Goal: Information Seeking & Learning: Learn about a topic

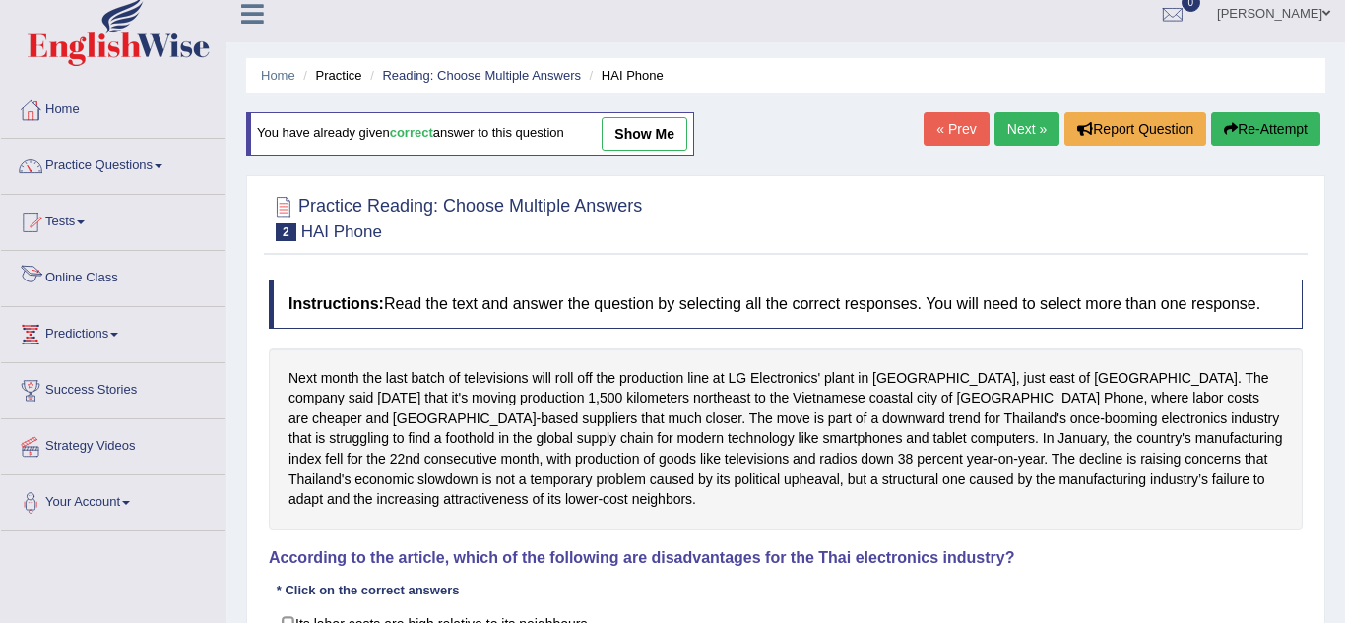
click at [99, 278] on link "Online Class" at bounding box center [113, 275] width 225 height 49
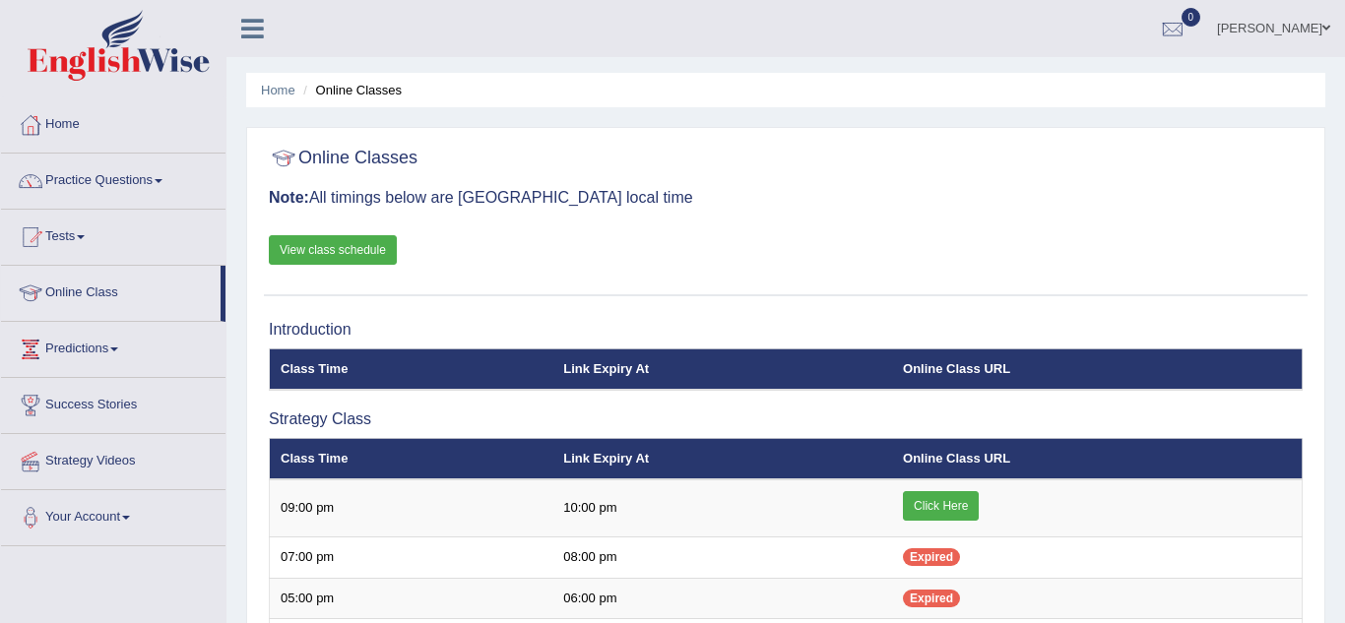
click at [930, 491] on link "Click Here" at bounding box center [941, 506] width 76 height 30
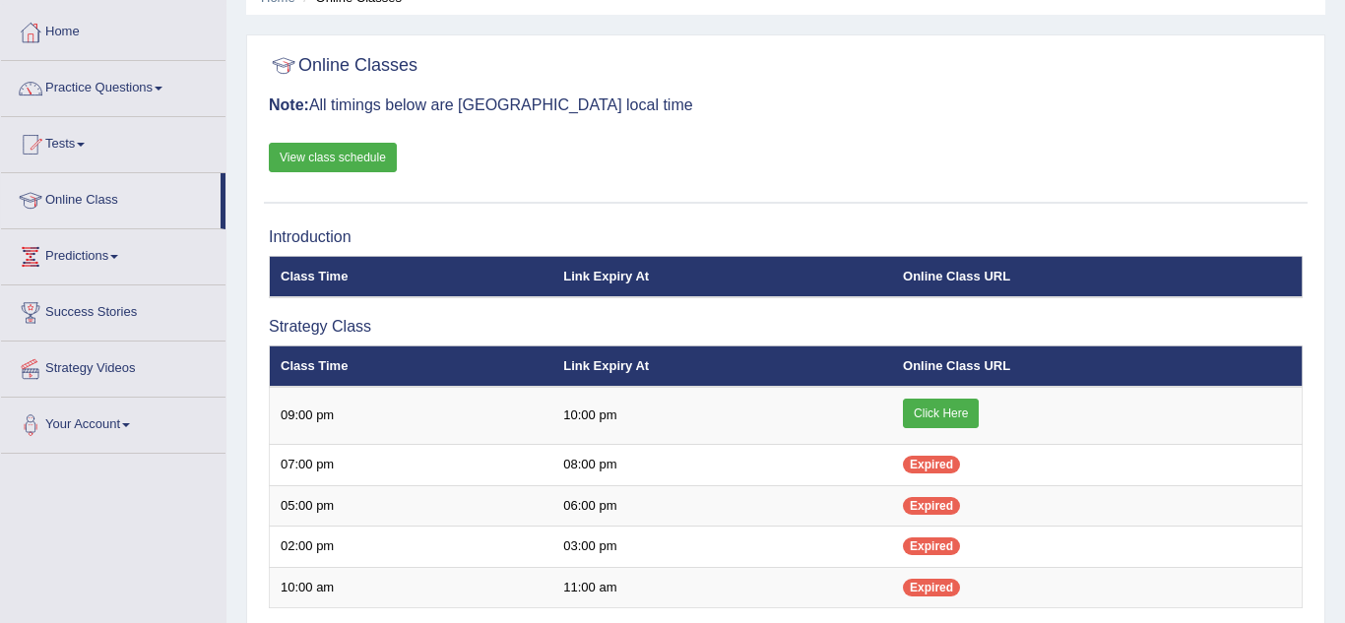
scroll to position [95, 0]
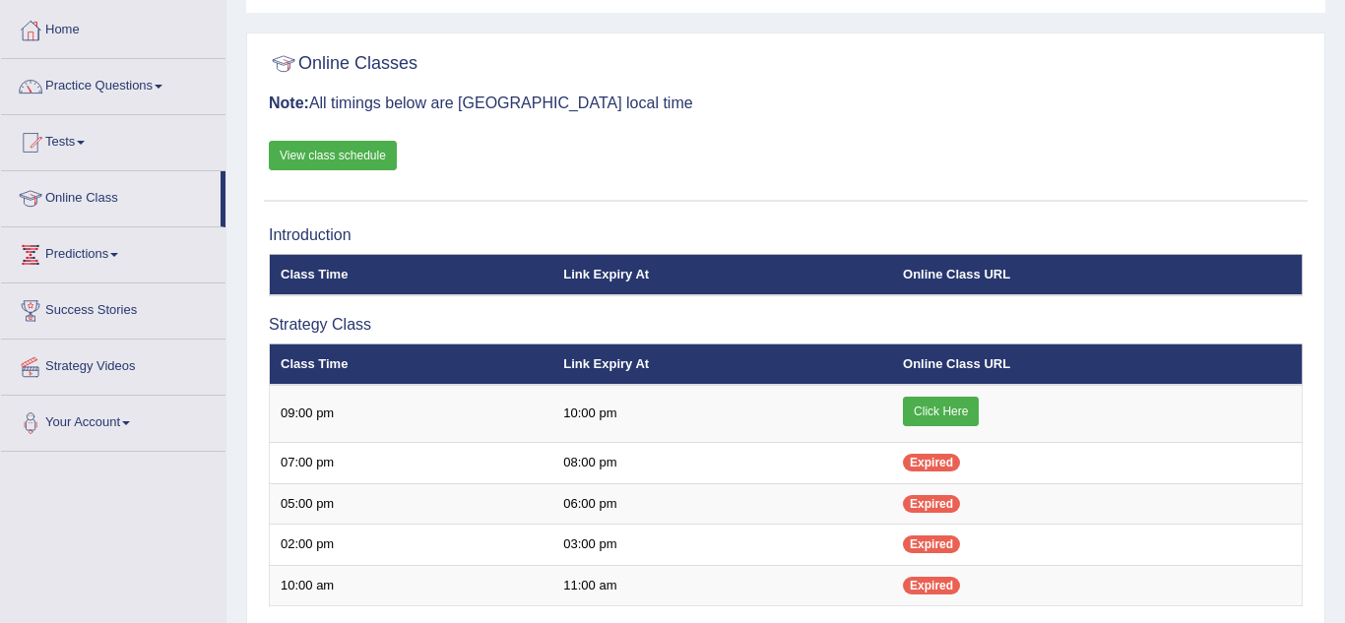
click at [132, 88] on link "Practice Questions" at bounding box center [113, 83] width 225 height 49
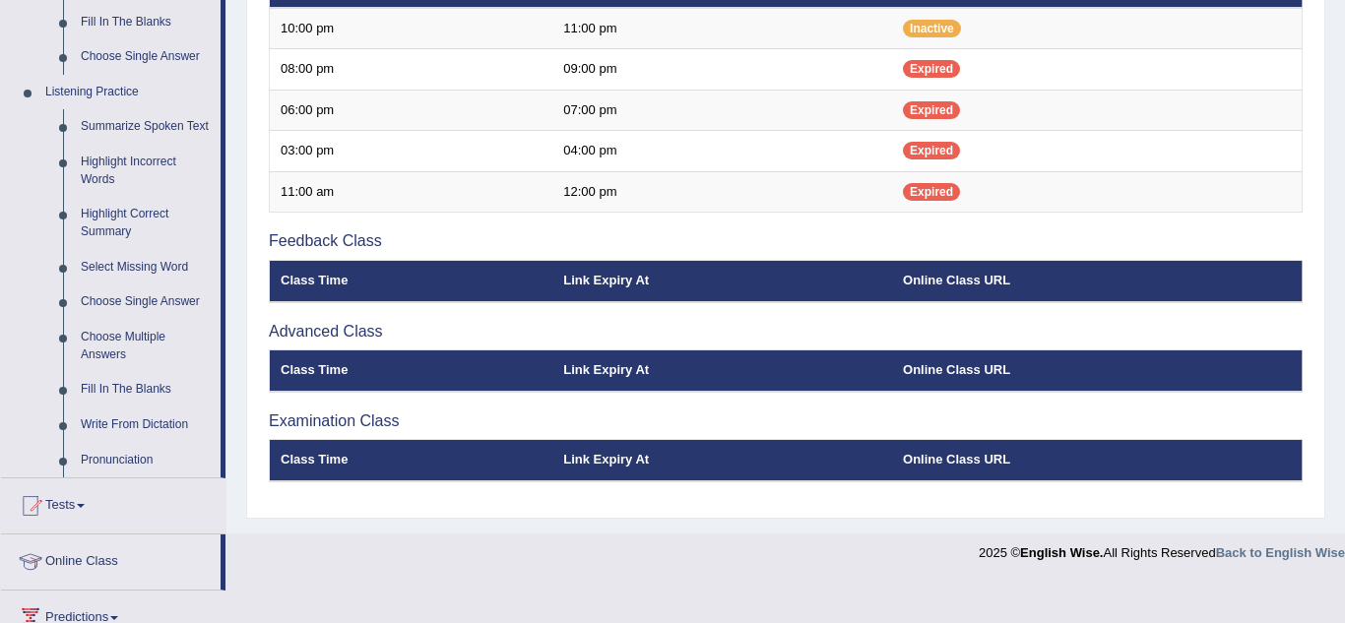
scroll to position [779, 0]
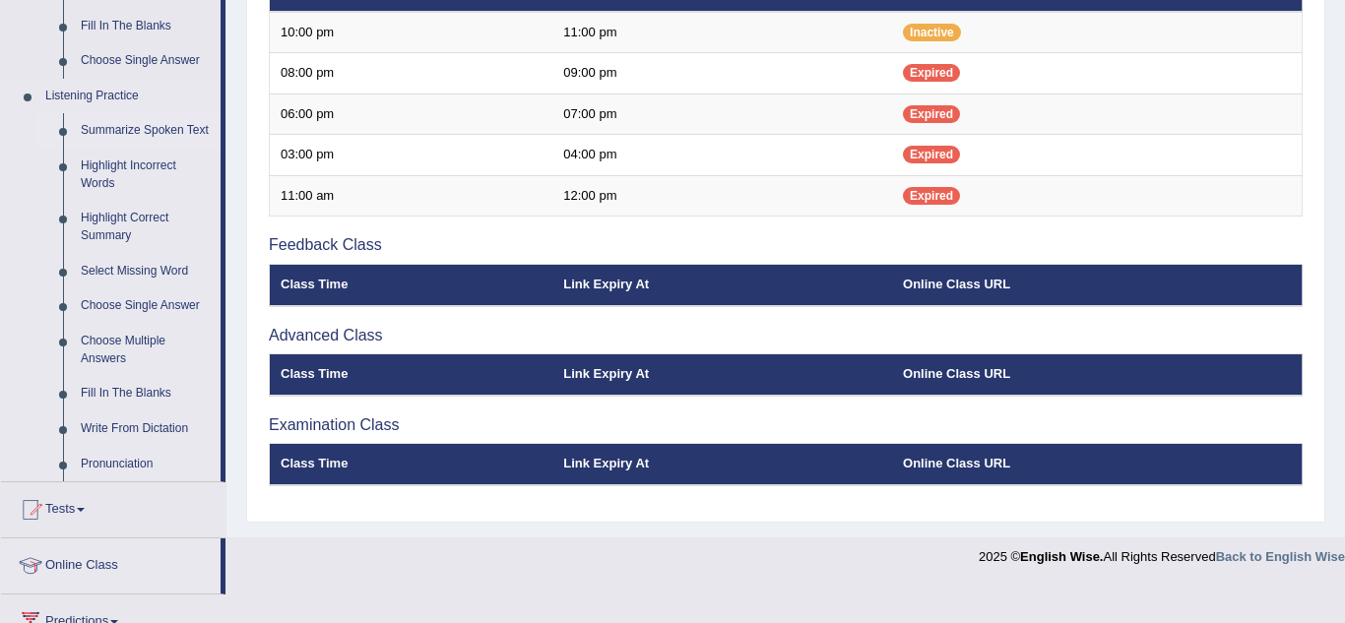
click at [100, 135] on link "Summarize Spoken Text" at bounding box center [146, 130] width 149 height 35
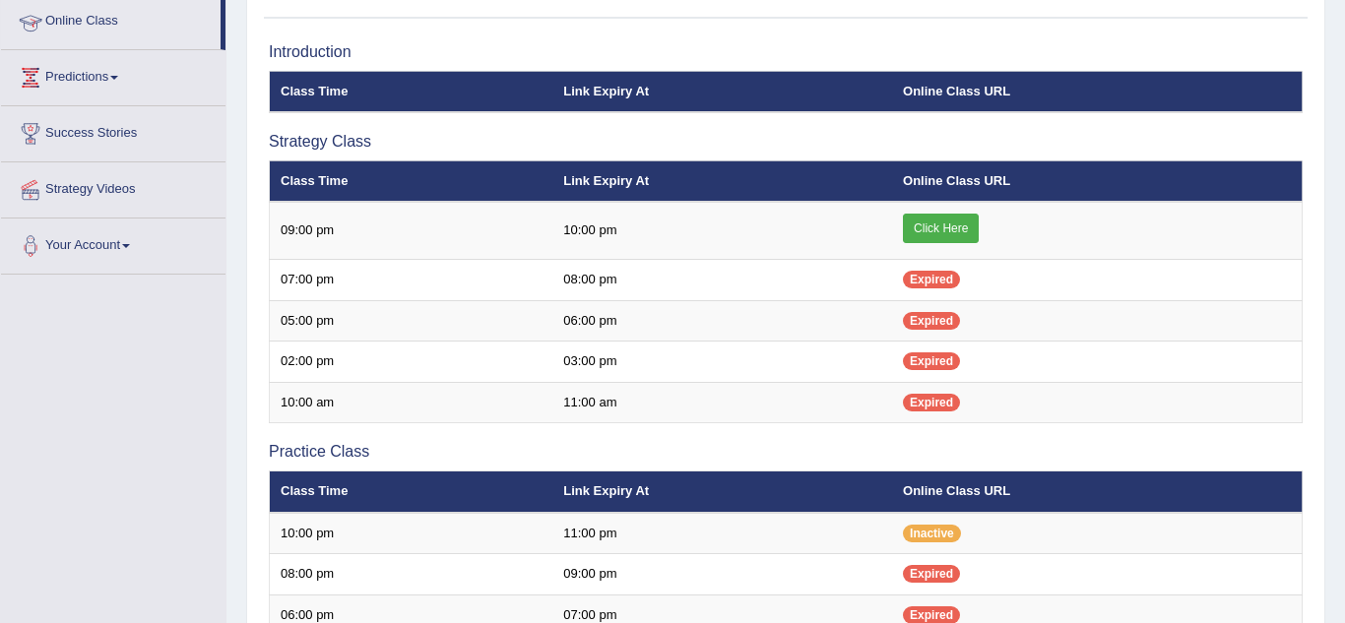
scroll to position [247, 0]
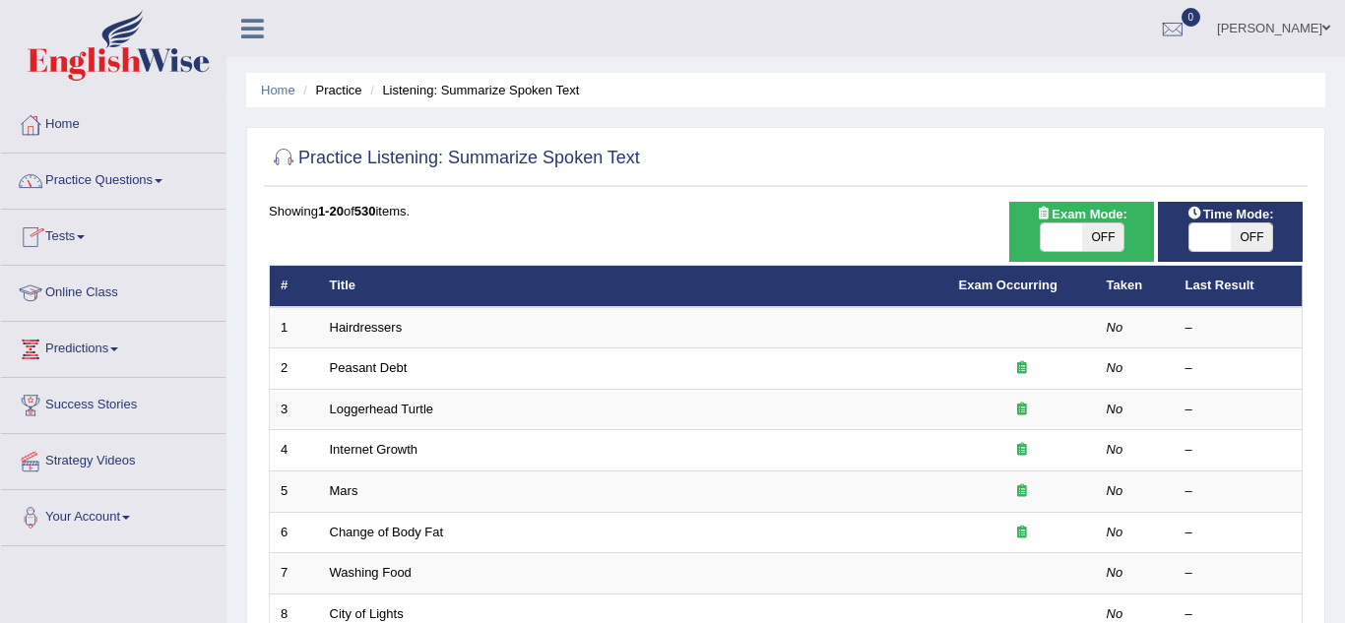
click at [94, 175] on link "Practice Questions" at bounding box center [113, 178] width 225 height 49
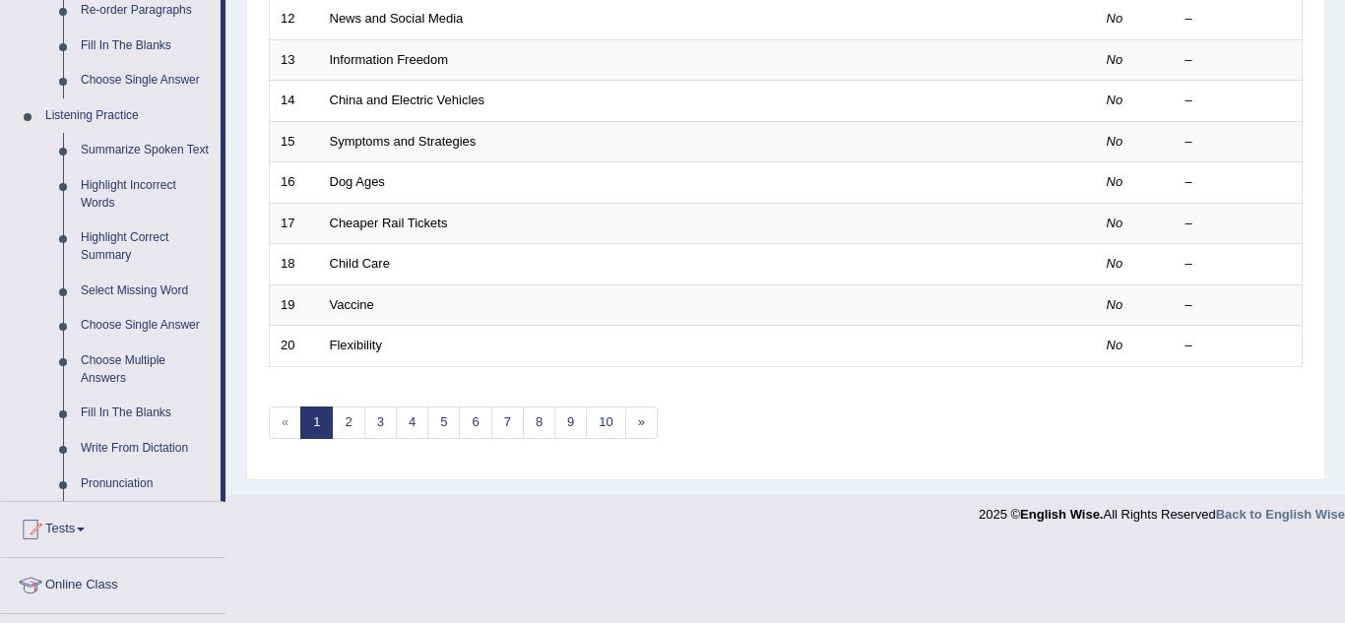
scroll to position [758, 0]
click at [102, 414] on link "Fill In The Blanks" at bounding box center [146, 414] width 149 height 35
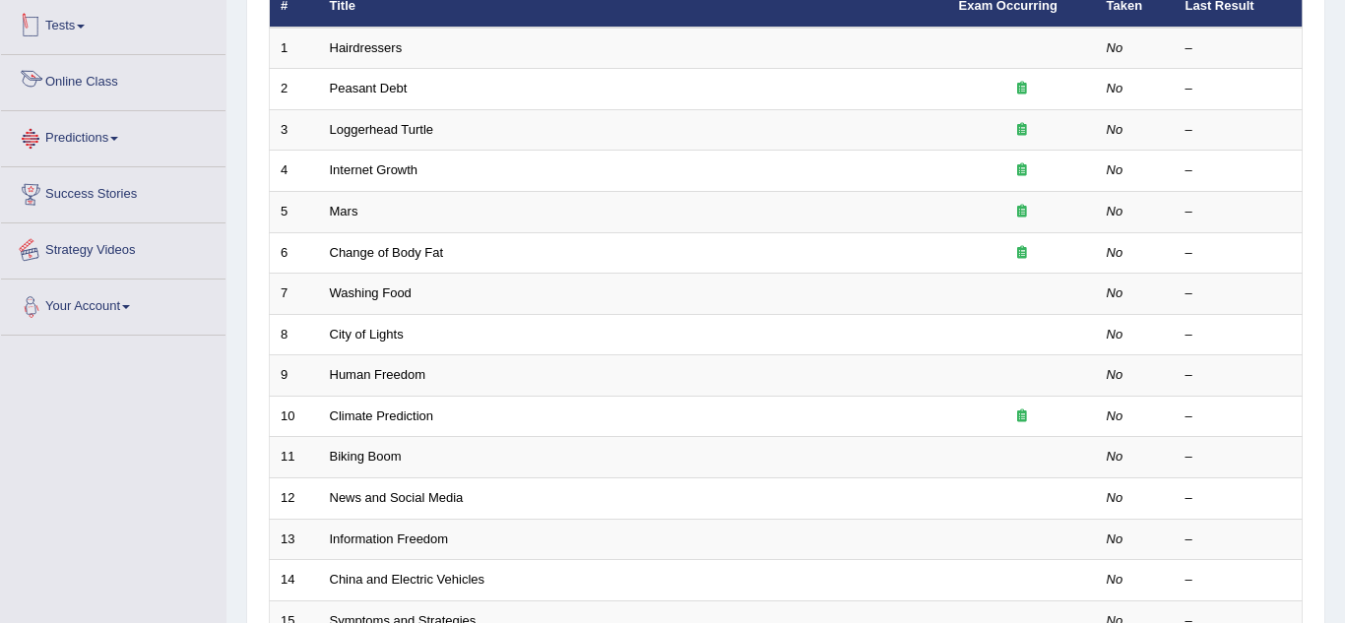
scroll to position [399, 0]
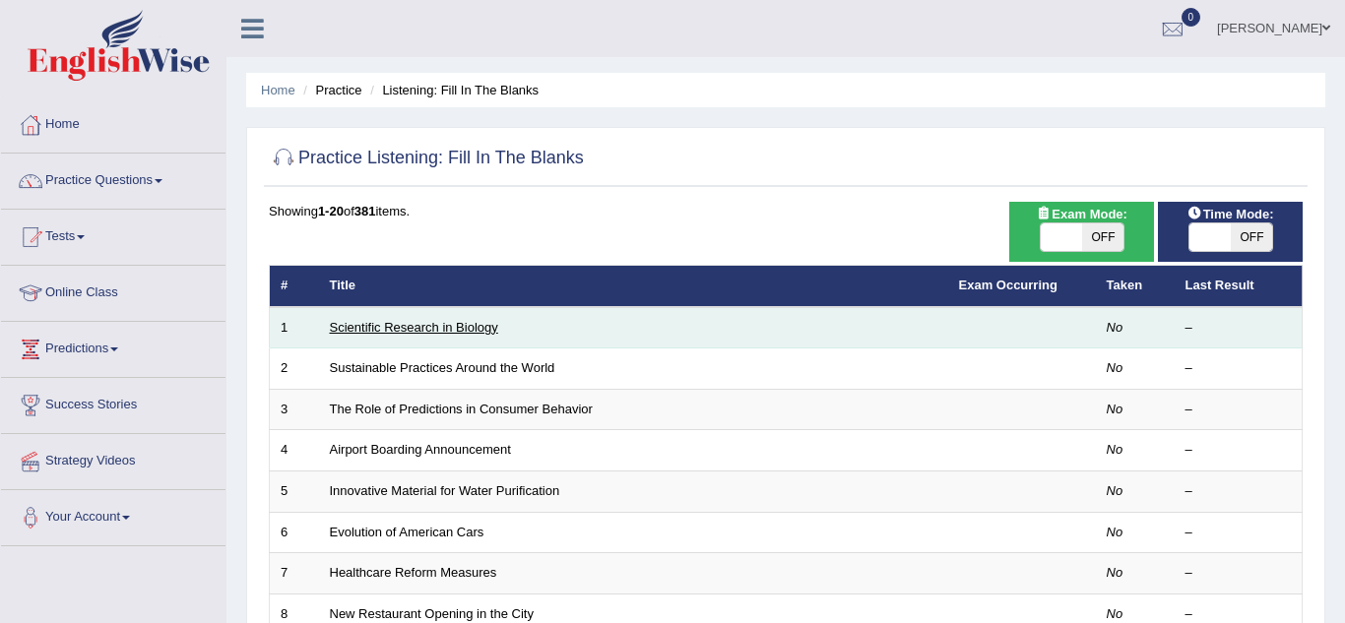
click at [451, 323] on link "Scientific Research in Biology" at bounding box center [414, 327] width 168 height 15
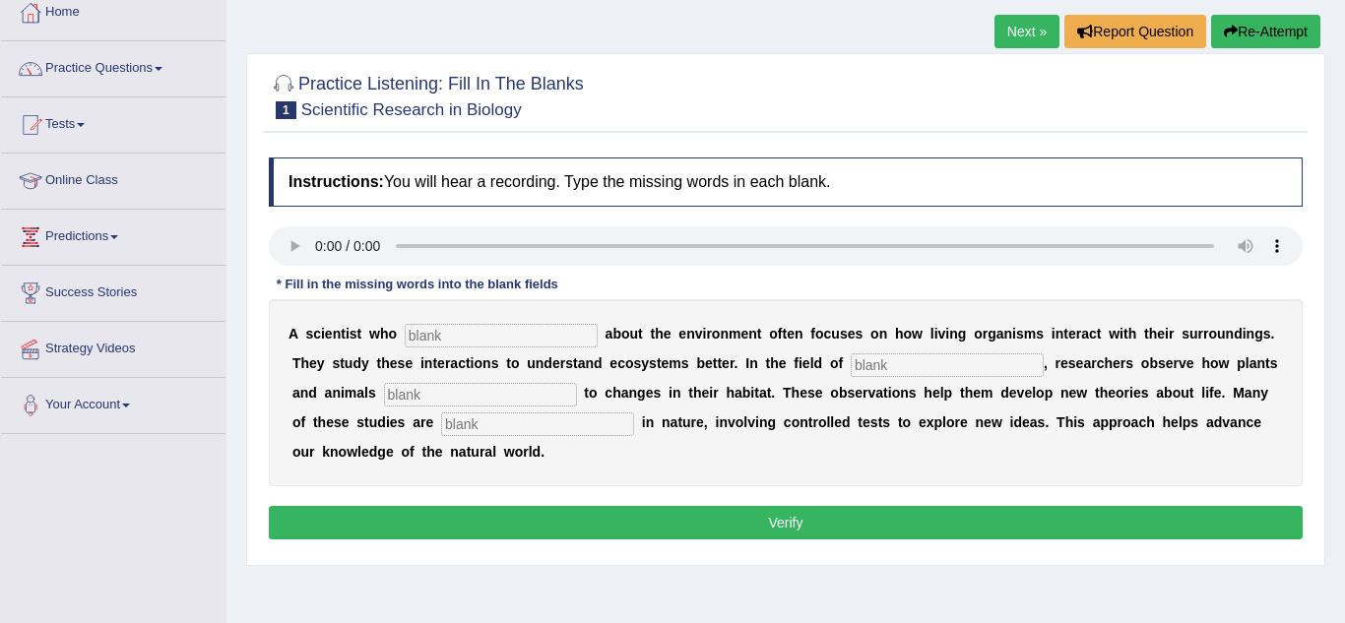
scroll to position [99, 0]
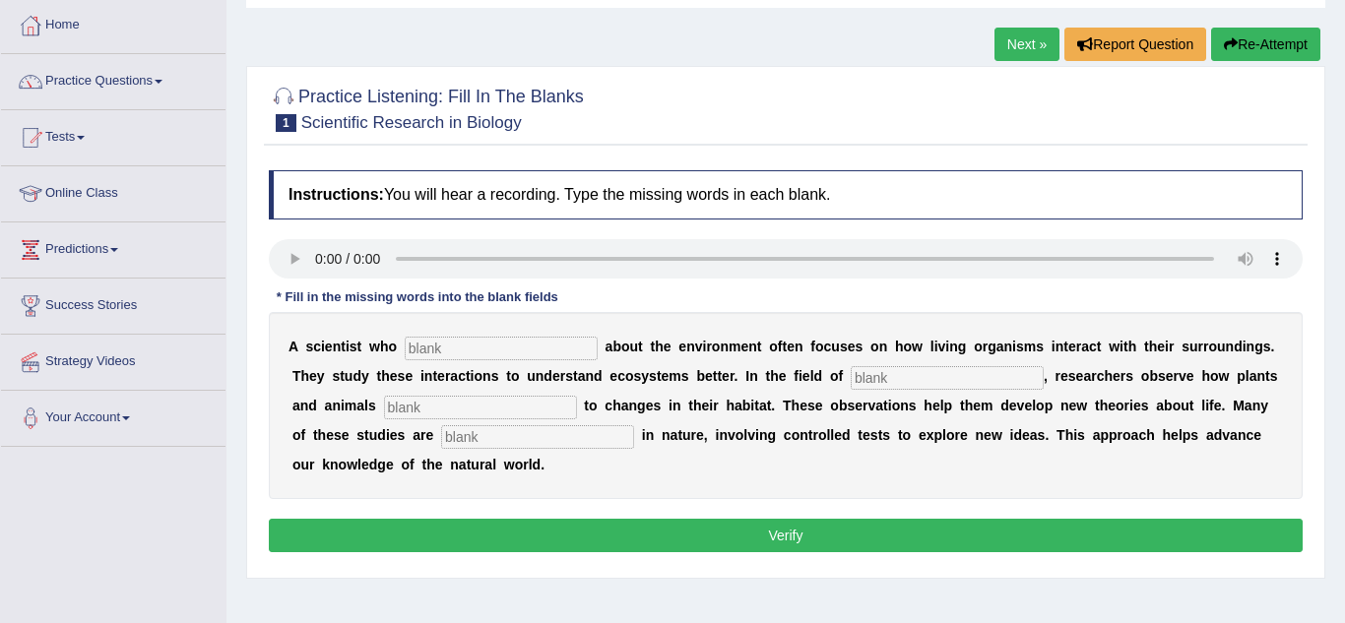
click at [1007, 47] on link "Next »" at bounding box center [1027, 44] width 65 height 33
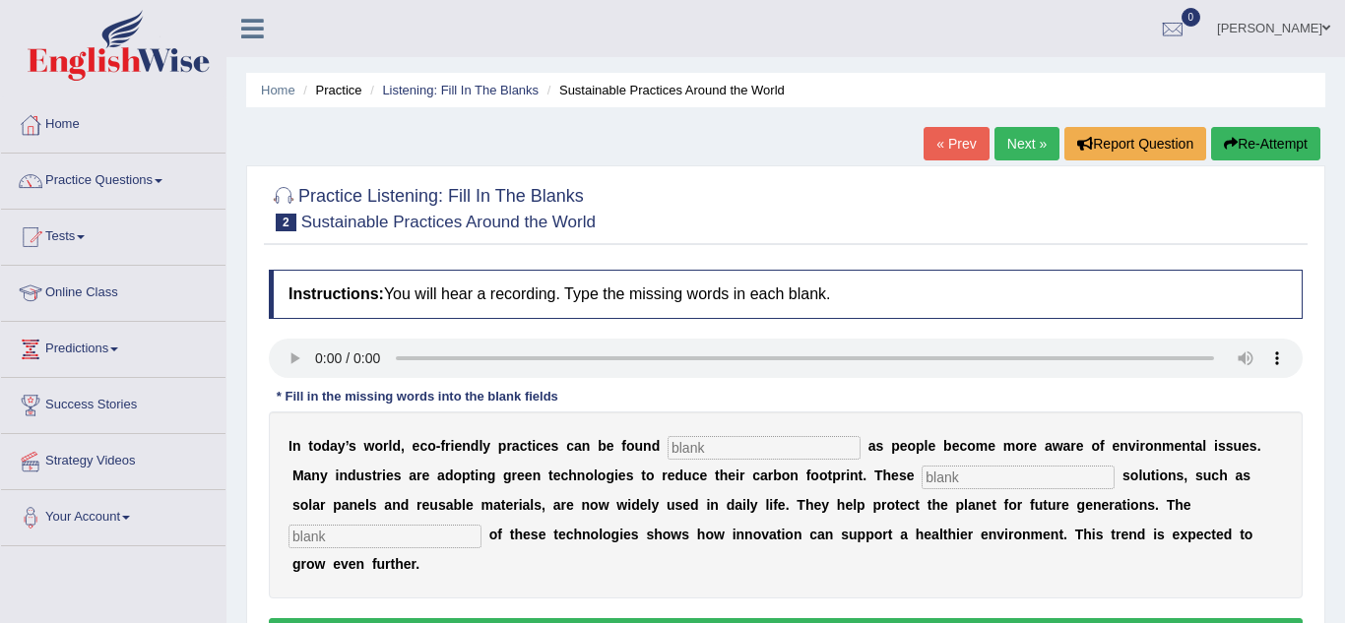
click at [1007, 47] on ul "[PERSON_NAME] Toggle navigation Username: Zhaniaseron Access Type: Online Subsc…" at bounding box center [953, 28] width 783 height 56
click at [143, 177] on link "Practice Questions" at bounding box center [113, 178] width 225 height 49
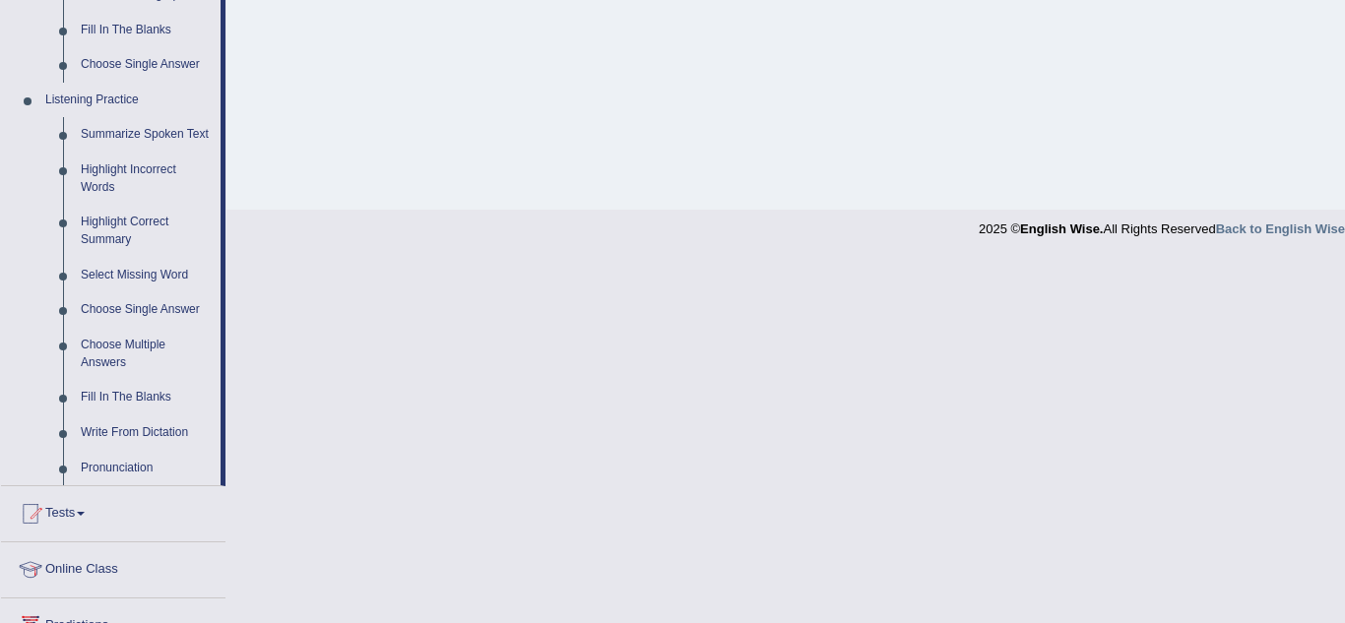
scroll to position [779, 0]
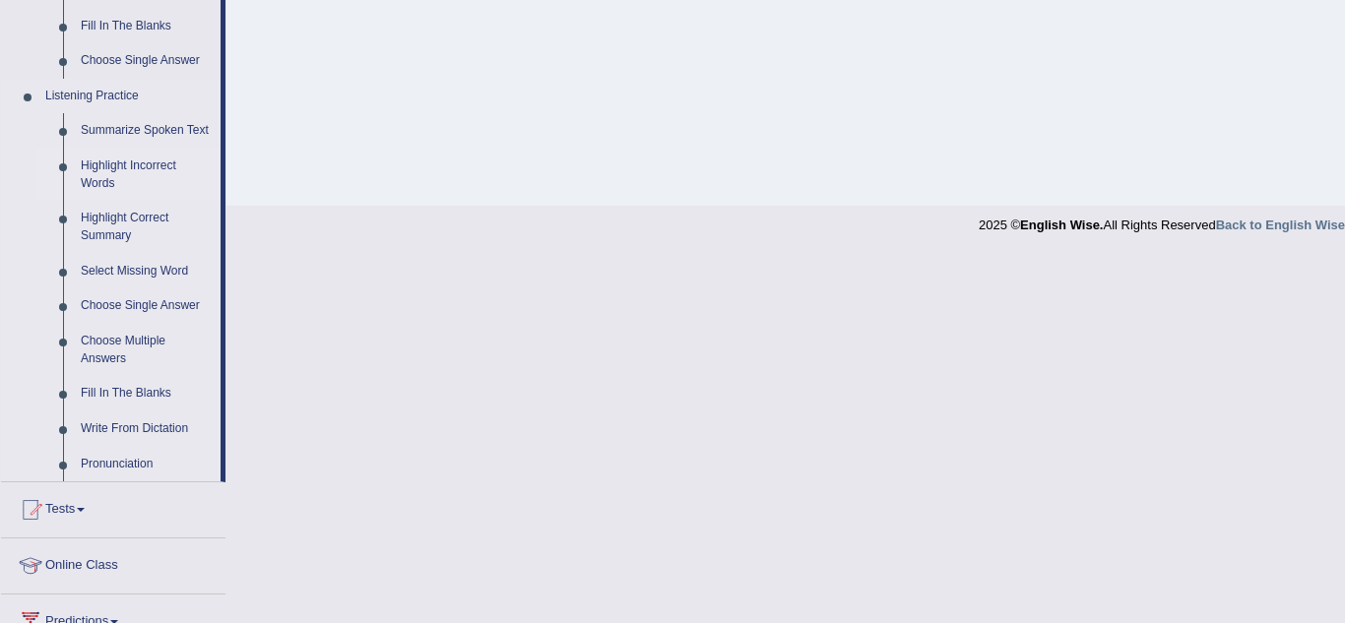
click at [144, 169] on link "Highlight Incorrect Words" at bounding box center [146, 175] width 149 height 52
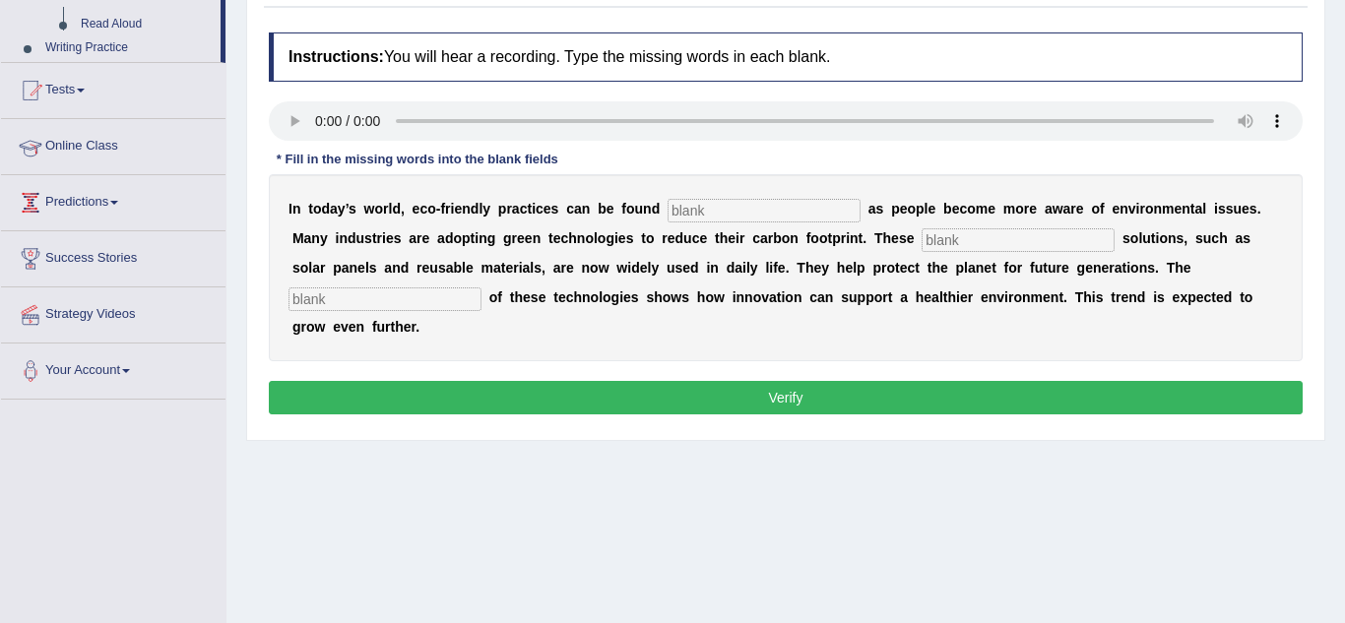
scroll to position [365, 0]
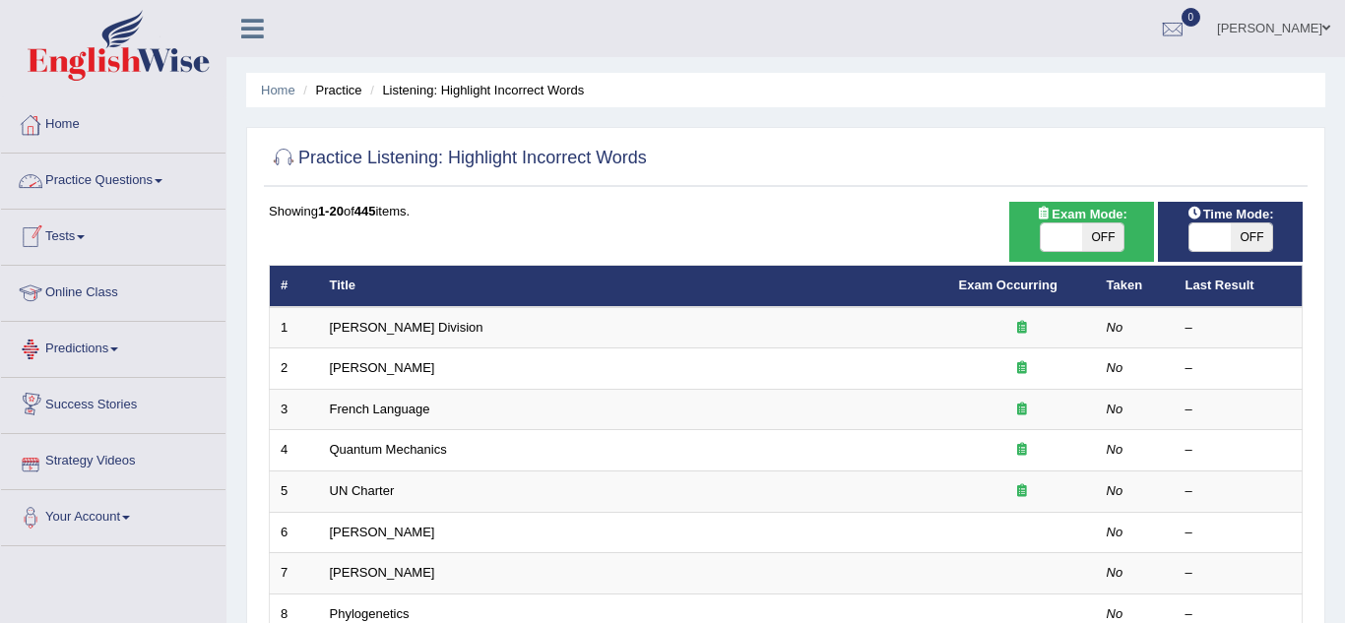
click at [89, 170] on link "Practice Questions" at bounding box center [113, 178] width 225 height 49
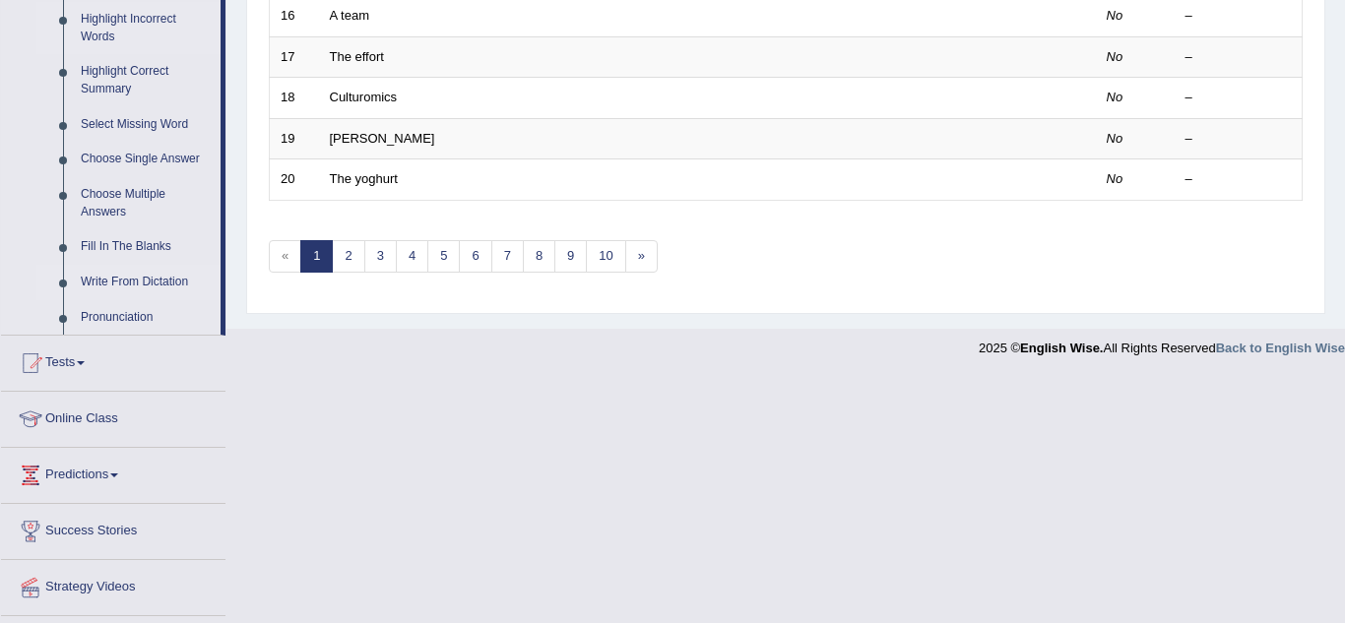
scroll to position [925, 0]
